Goal: Transaction & Acquisition: Purchase product/service

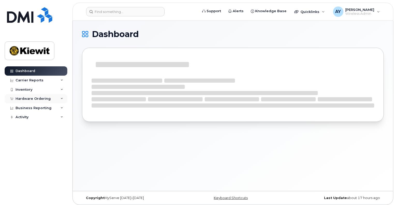
click at [42, 97] on div "Hardware Ordering" at bounding box center [33, 98] width 35 height 4
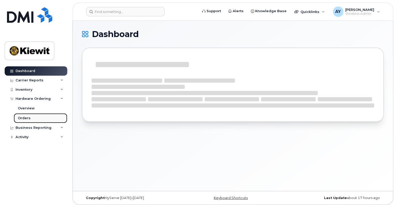
click at [28, 117] on div "Orders" at bounding box center [24, 118] width 13 height 5
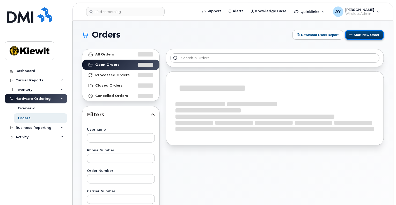
click at [361, 36] on button "Start New Order" at bounding box center [364, 35] width 39 height 10
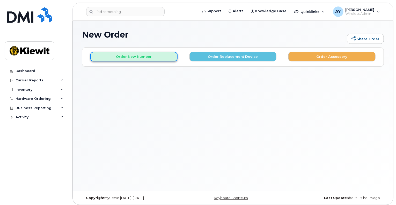
click at [158, 58] on button "Order New Number" at bounding box center [133, 57] width 87 height 10
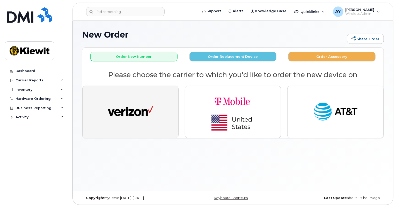
click at [143, 115] on img "button" at bounding box center [130, 111] width 45 height 23
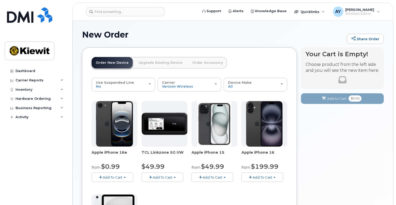
scroll to position [137, 0]
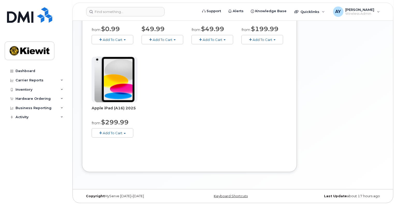
click at [128, 132] on button "Add To Cart" at bounding box center [113, 132] width 42 height 9
click at [239, 118] on div "Apple iPhone 16e from $0.99 Add To Cart $0.99 - 2 Year Activation (128GB) $599.…" at bounding box center [190, 55] width 196 height 182
